Goal: Task Accomplishment & Management: Use online tool/utility

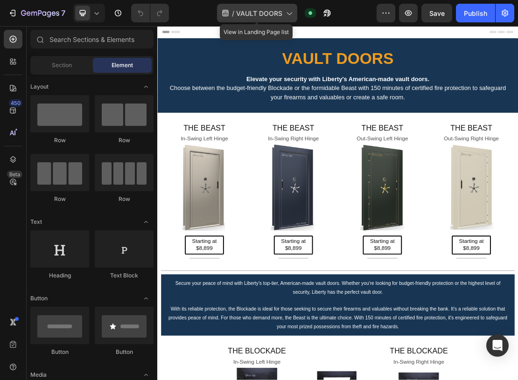
click at [287, 12] on icon at bounding box center [288, 12] width 9 height 9
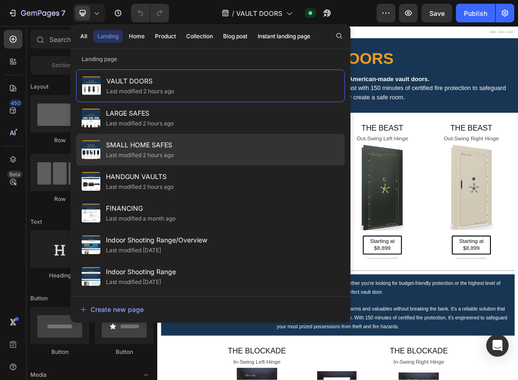
click at [146, 146] on span "SMALL HOME SAFES" at bounding box center [140, 145] width 68 height 11
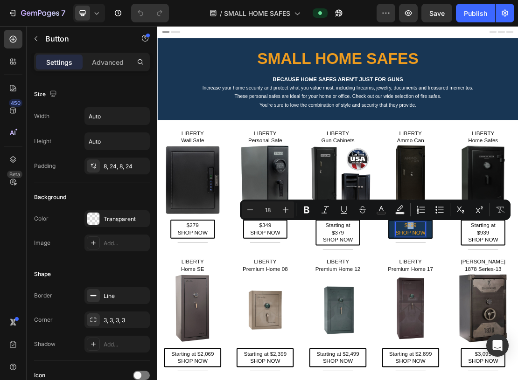
drag, startPoint x: 550, startPoint y: 333, endPoint x: 542, endPoint y: 334, distance: 8.5
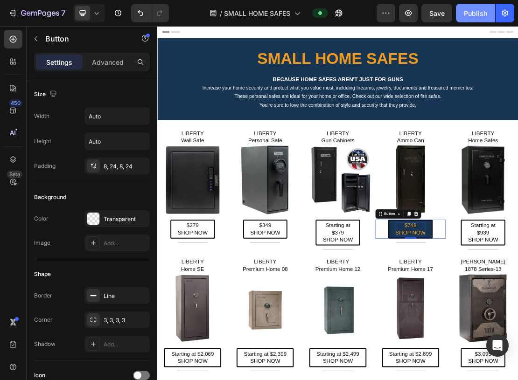
click at [476, 11] on div "Publish" at bounding box center [475, 13] width 23 height 10
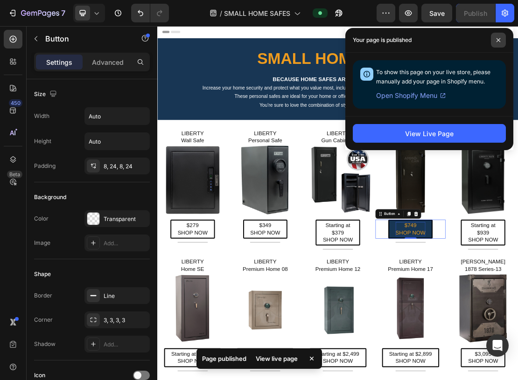
click at [500, 36] on span at bounding box center [498, 40] width 15 height 15
